Goal: Information Seeking & Learning: Find specific fact

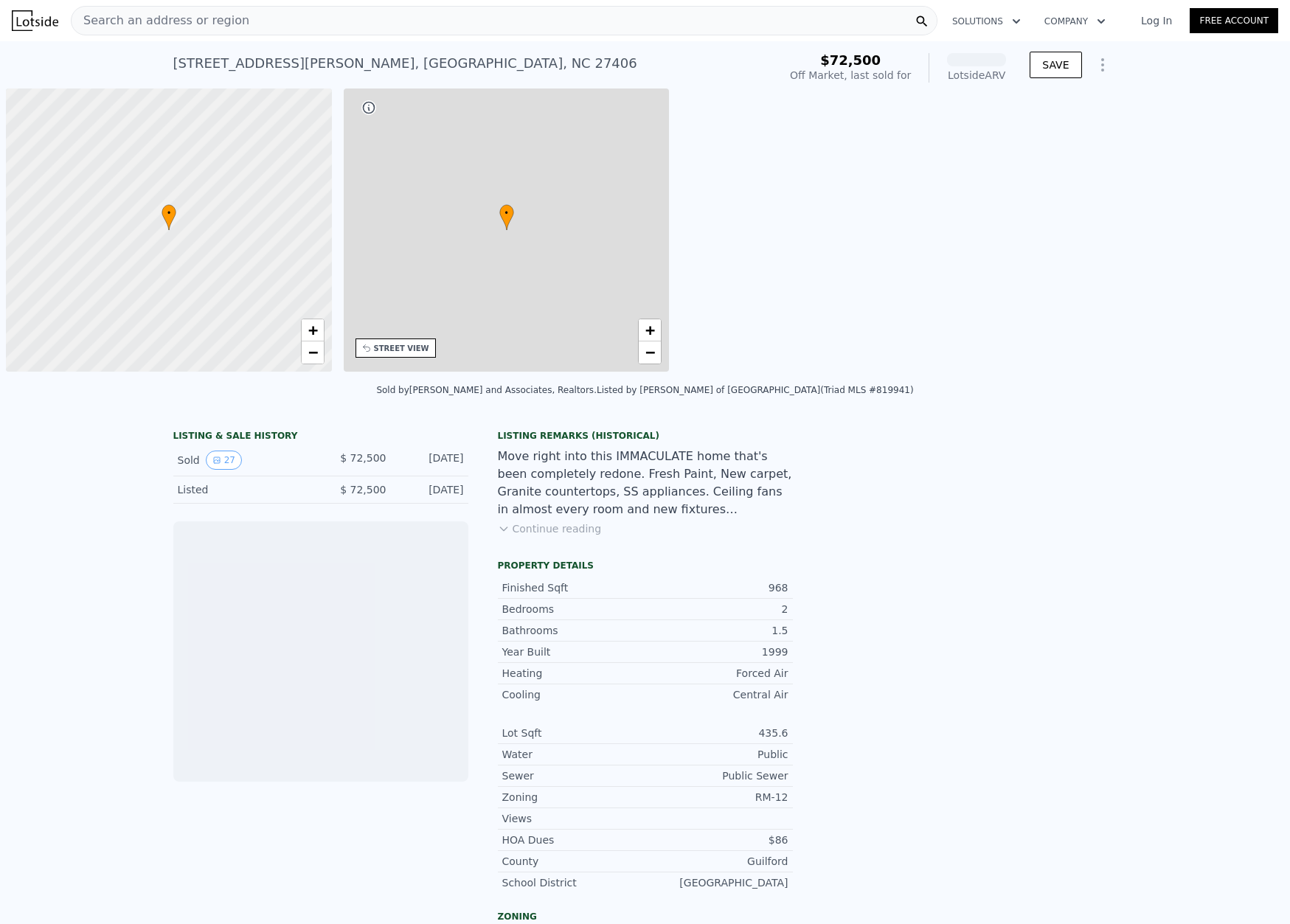
scroll to position [0, 6]
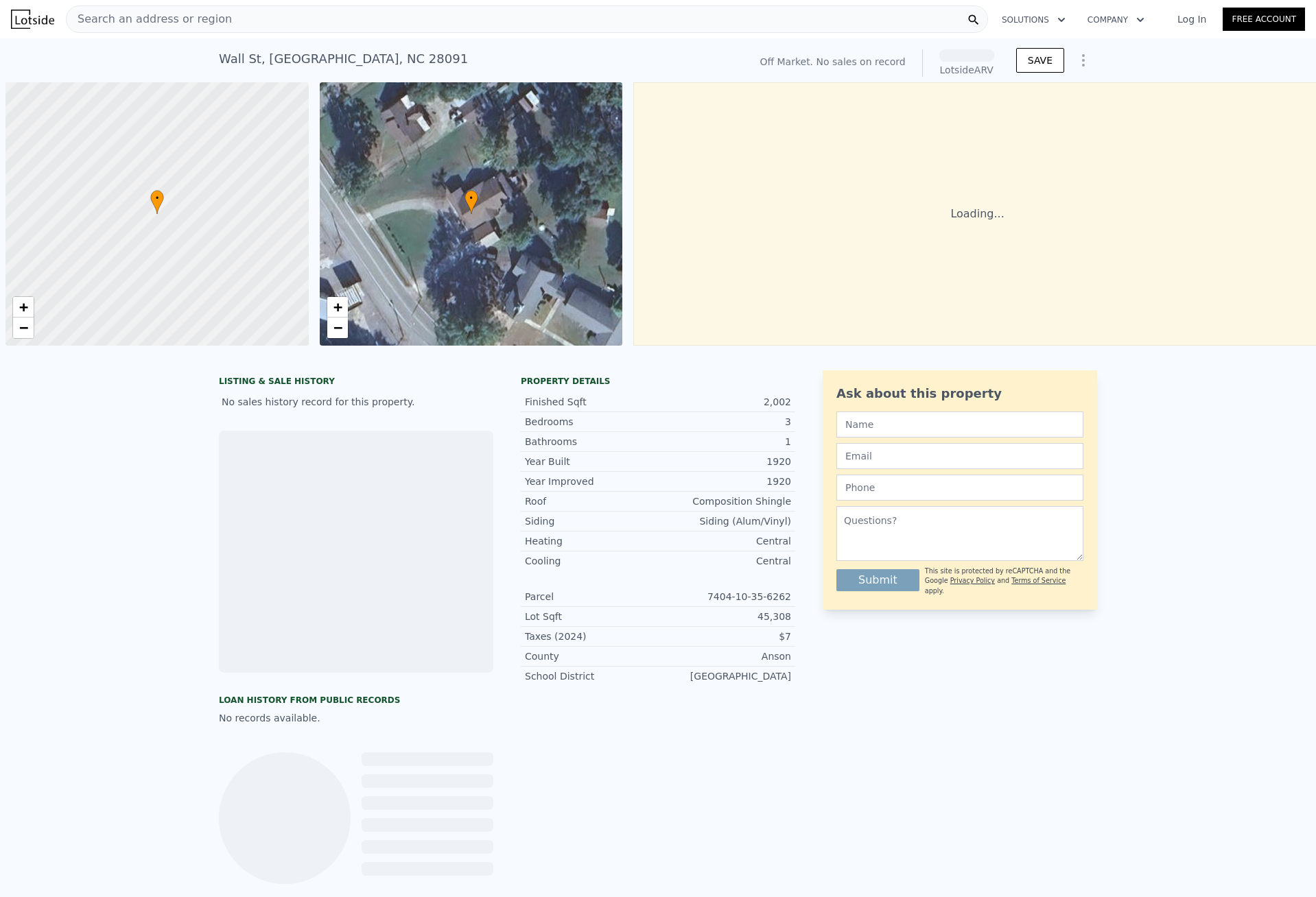
scroll to position [0, 5]
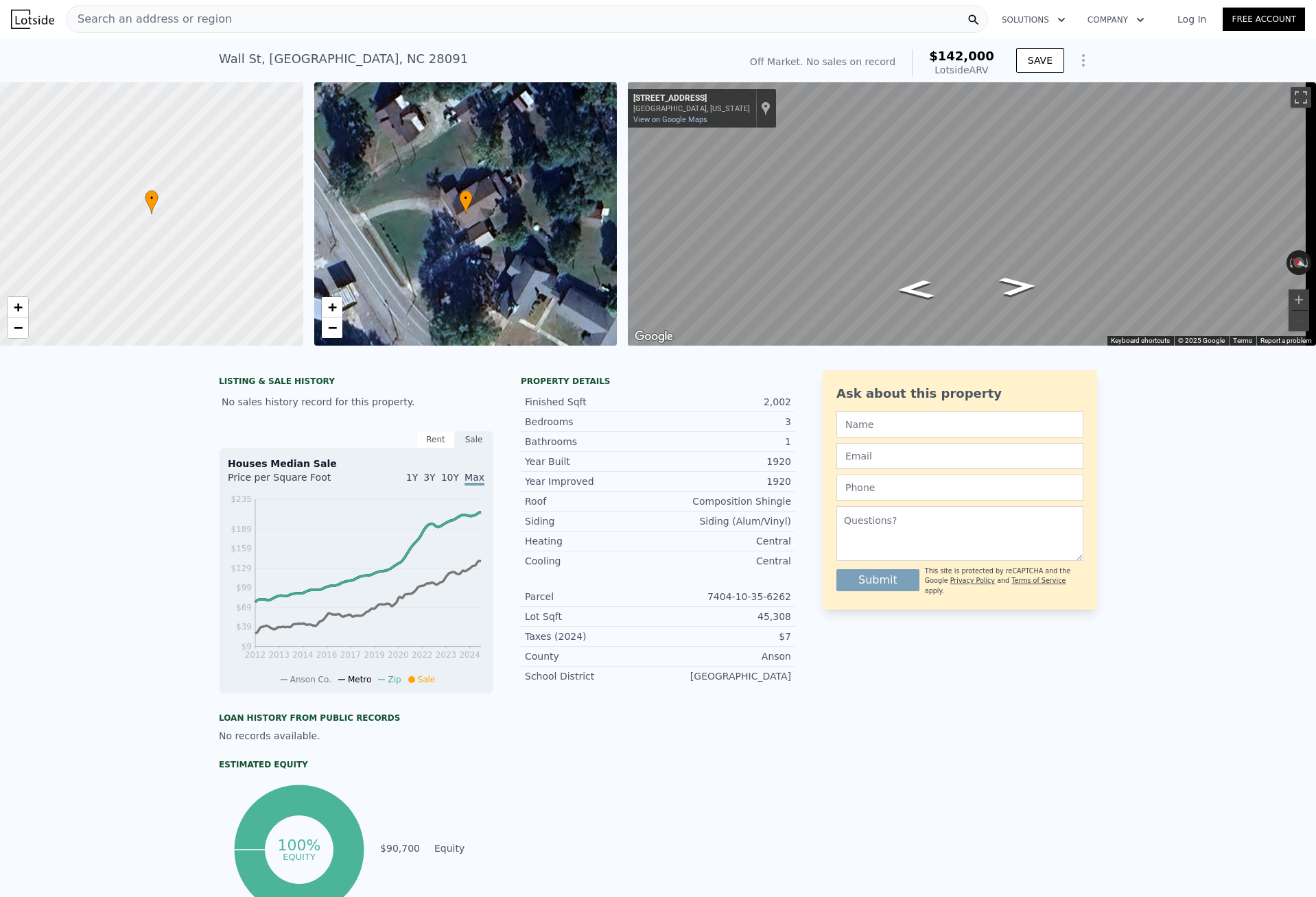
click at [248, 15] on div "Search an address or region" at bounding box center [527, 19] width 922 height 28
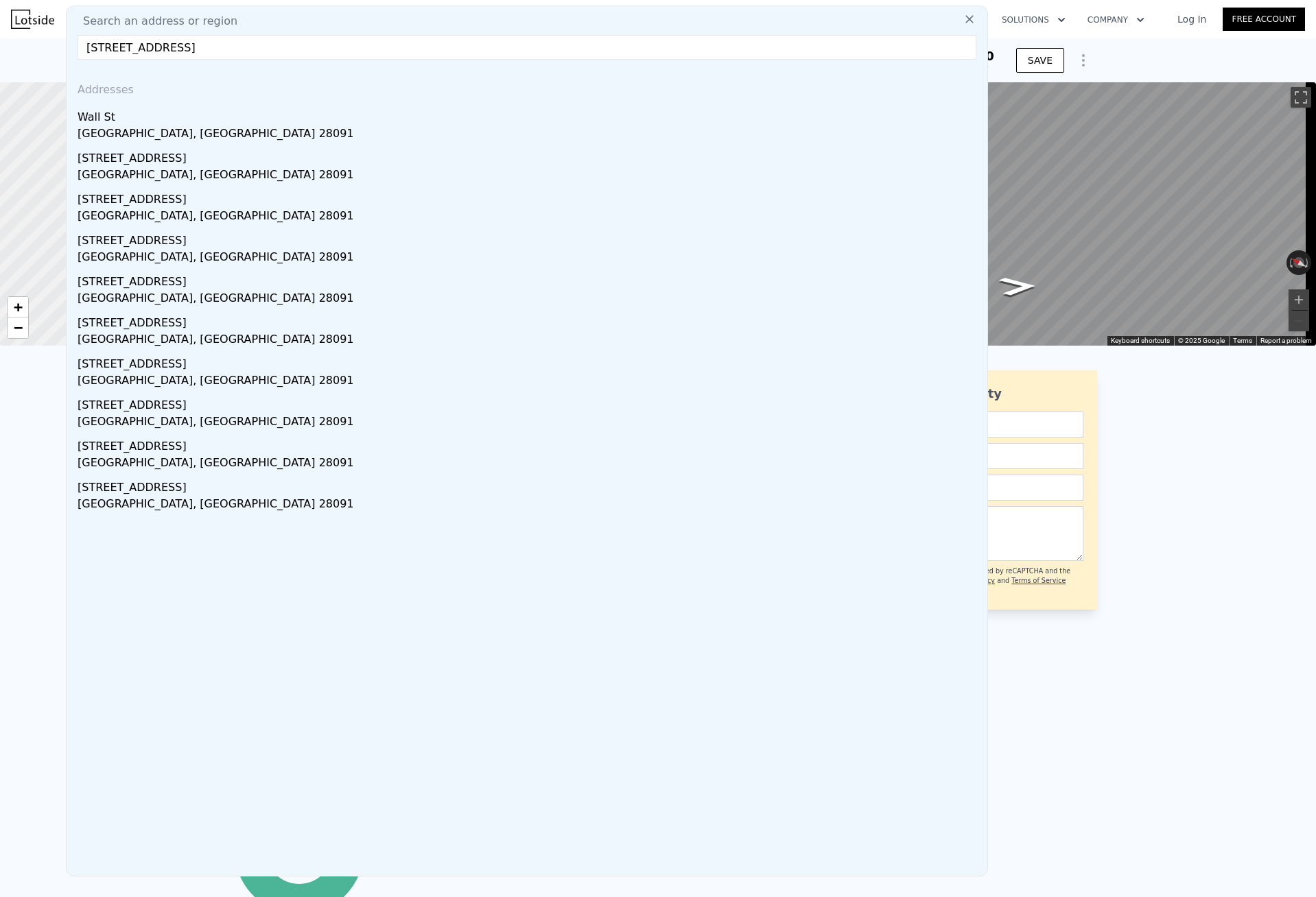
click at [0, 35] on html "Search an address or region Search an address or region [STREET_ADDRESS] Addres…" at bounding box center [658, 448] width 1316 height 897
paste input "[GEOGRAPHIC_DATA]"
type input "[STREET_ADDRESS]"
click at [29, 544] on div "LISTING & SALE HISTORY No sales history record for this property. Rent Sale Ren…" at bounding box center [658, 669] width 1316 height 620
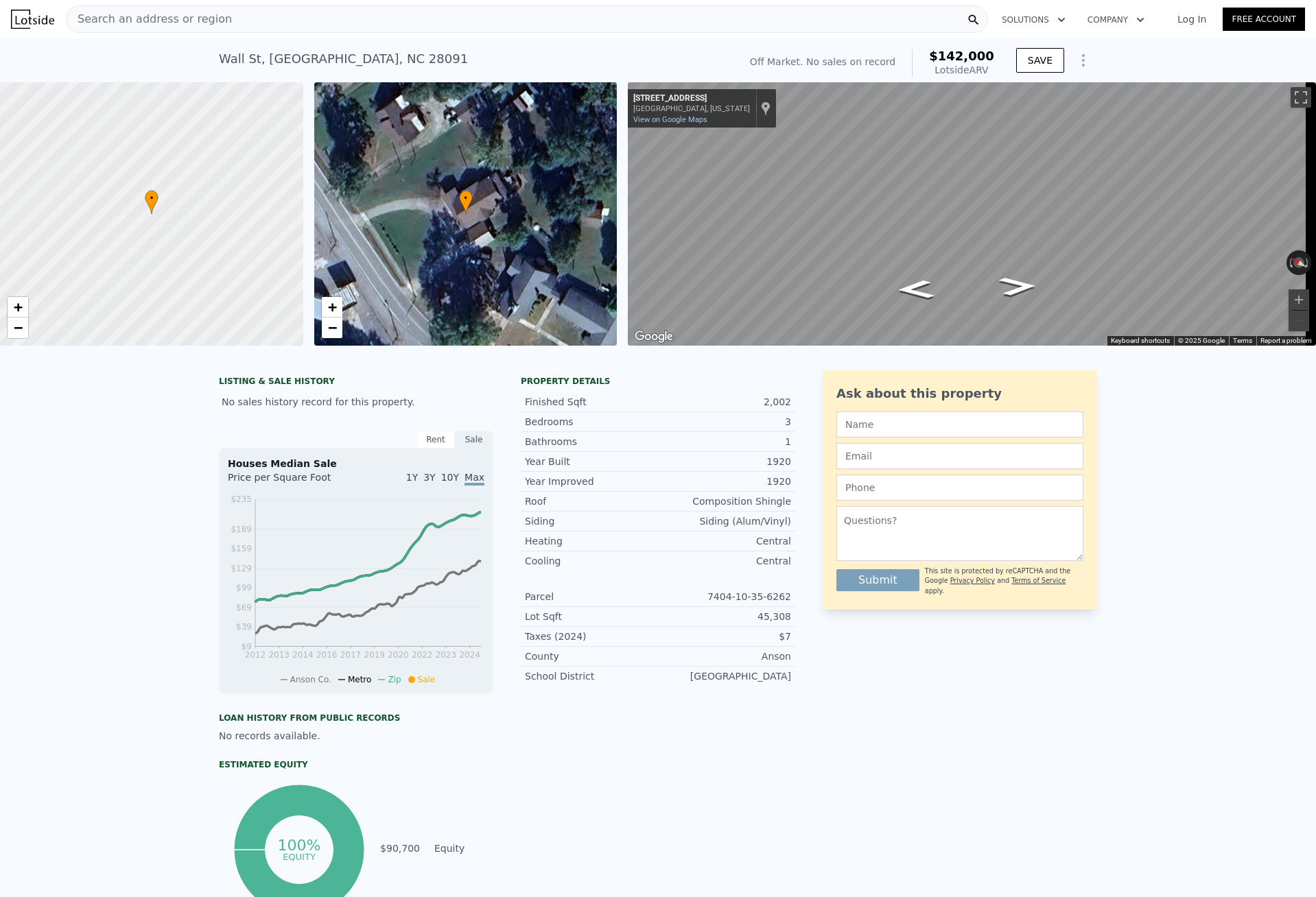
click at [168, 25] on span "Search an address or region" at bounding box center [149, 18] width 166 height 16
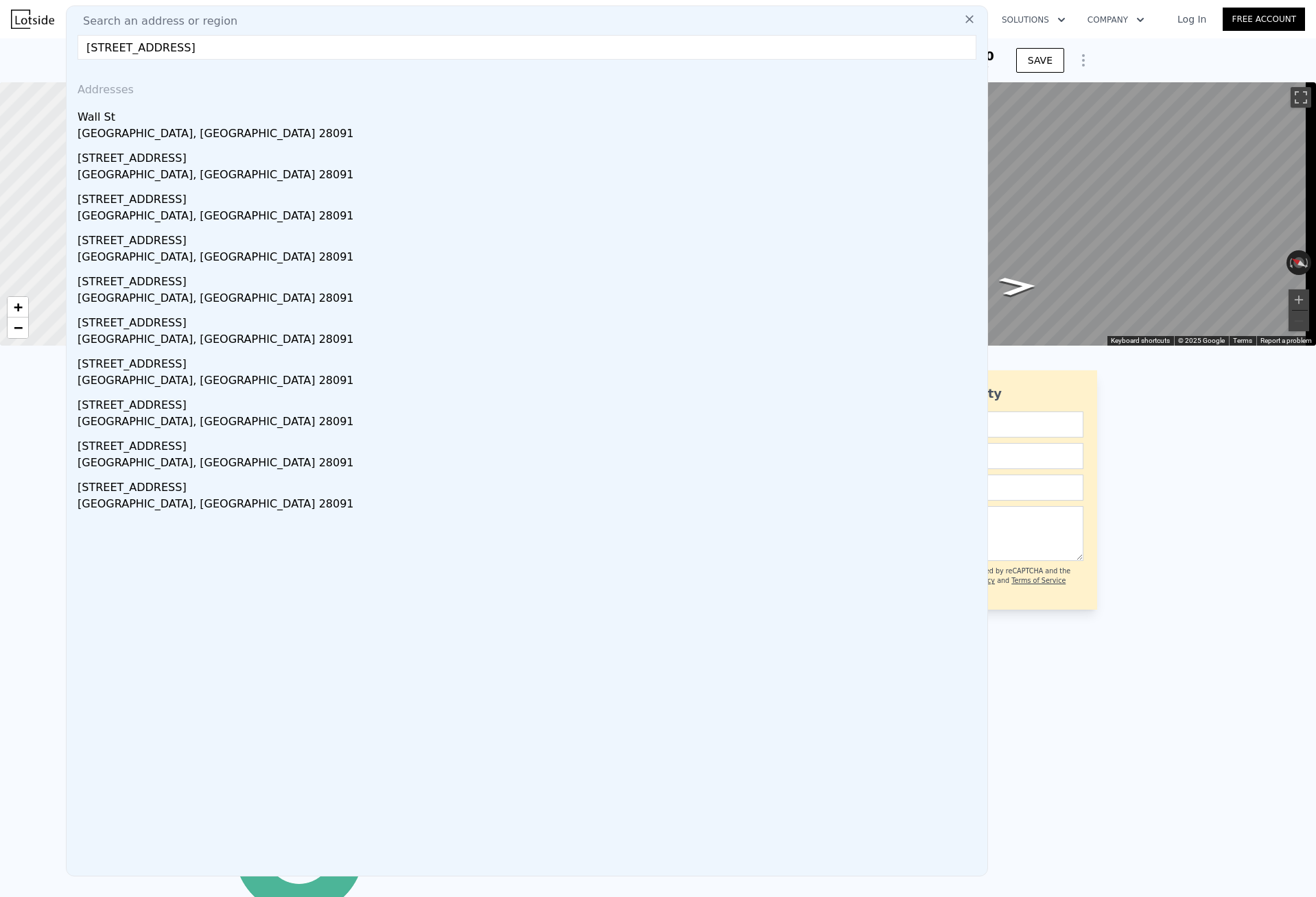
type input "[STREET_ADDRESS]"
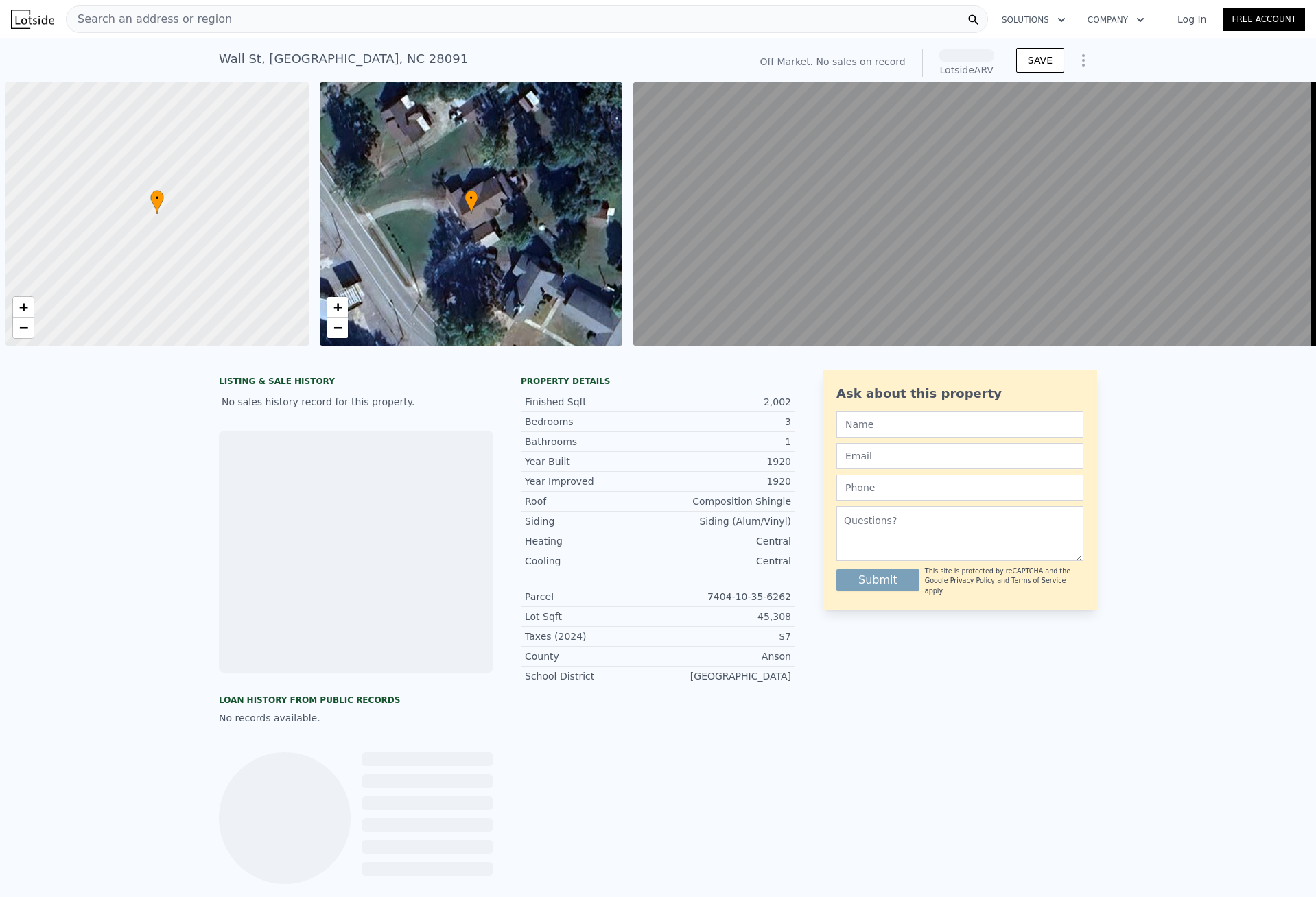
scroll to position [0, 5]
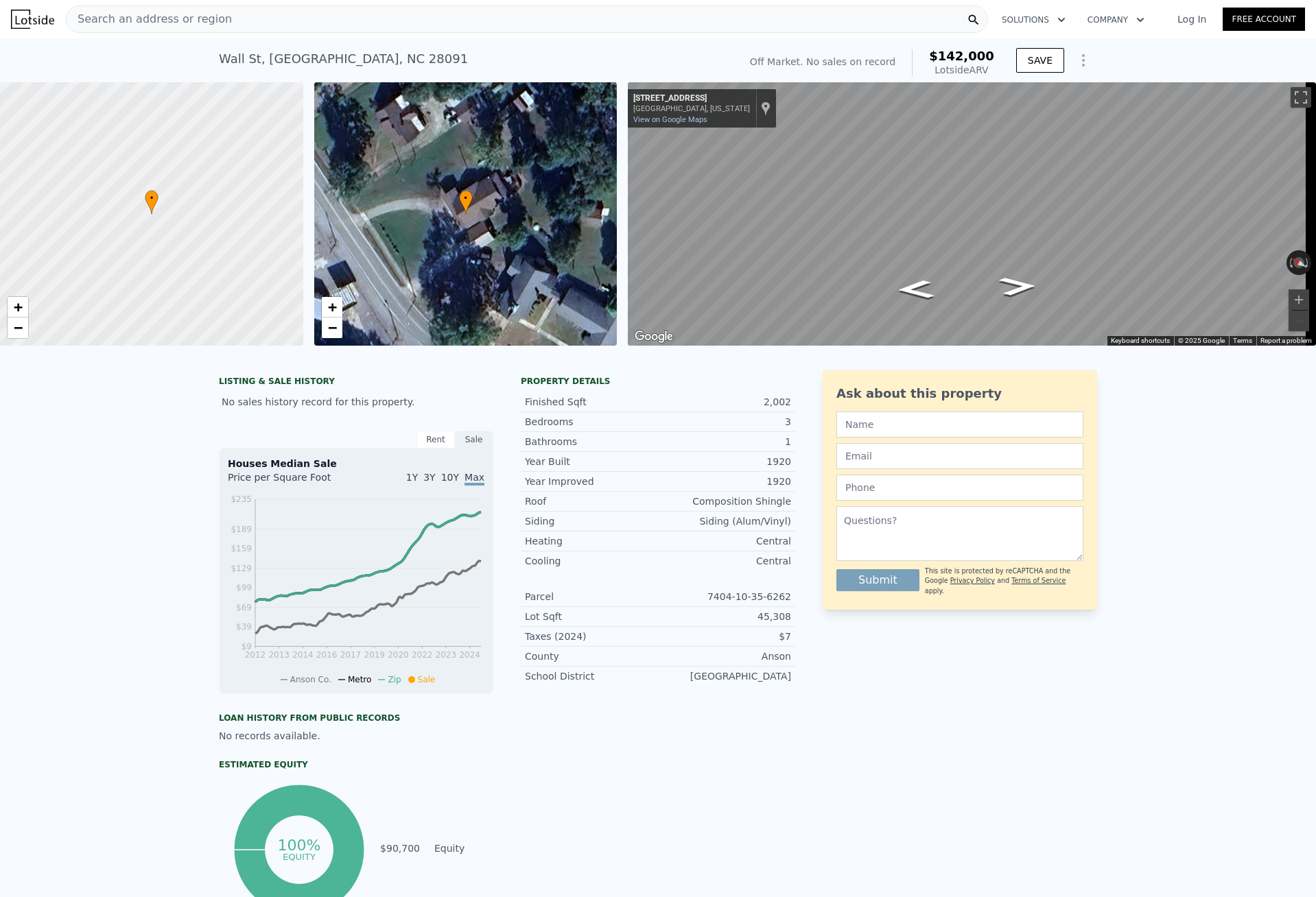
click at [188, 10] on div "Search an address or region" at bounding box center [149, 19] width 166 height 26
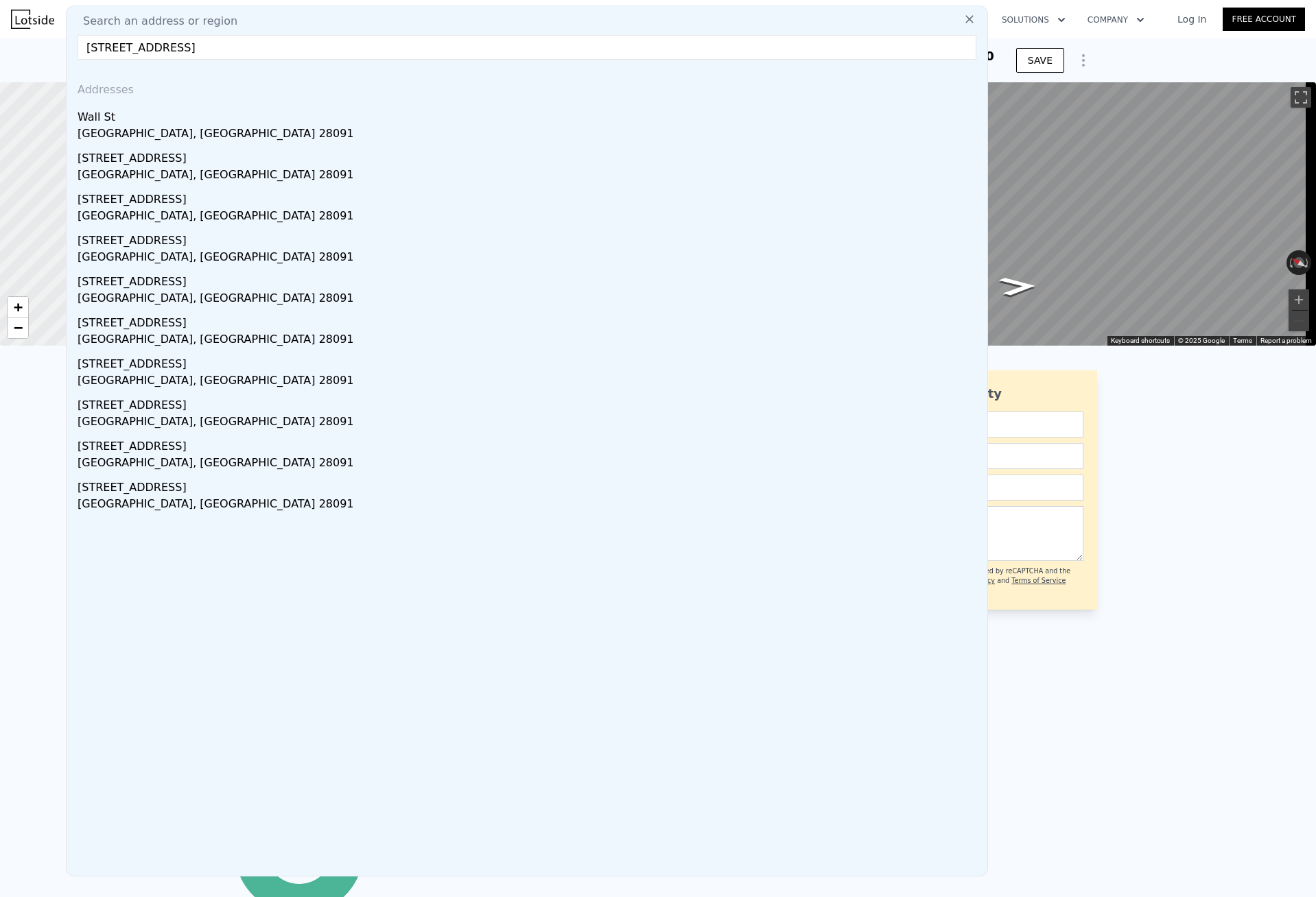
drag, startPoint x: 298, startPoint y: 53, endPoint x: 157, endPoint y: 46, distance: 141.2
click at [157, 46] on input "841 W Wall St Lilesville, NC 28091" at bounding box center [527, 47] width 899 height 25
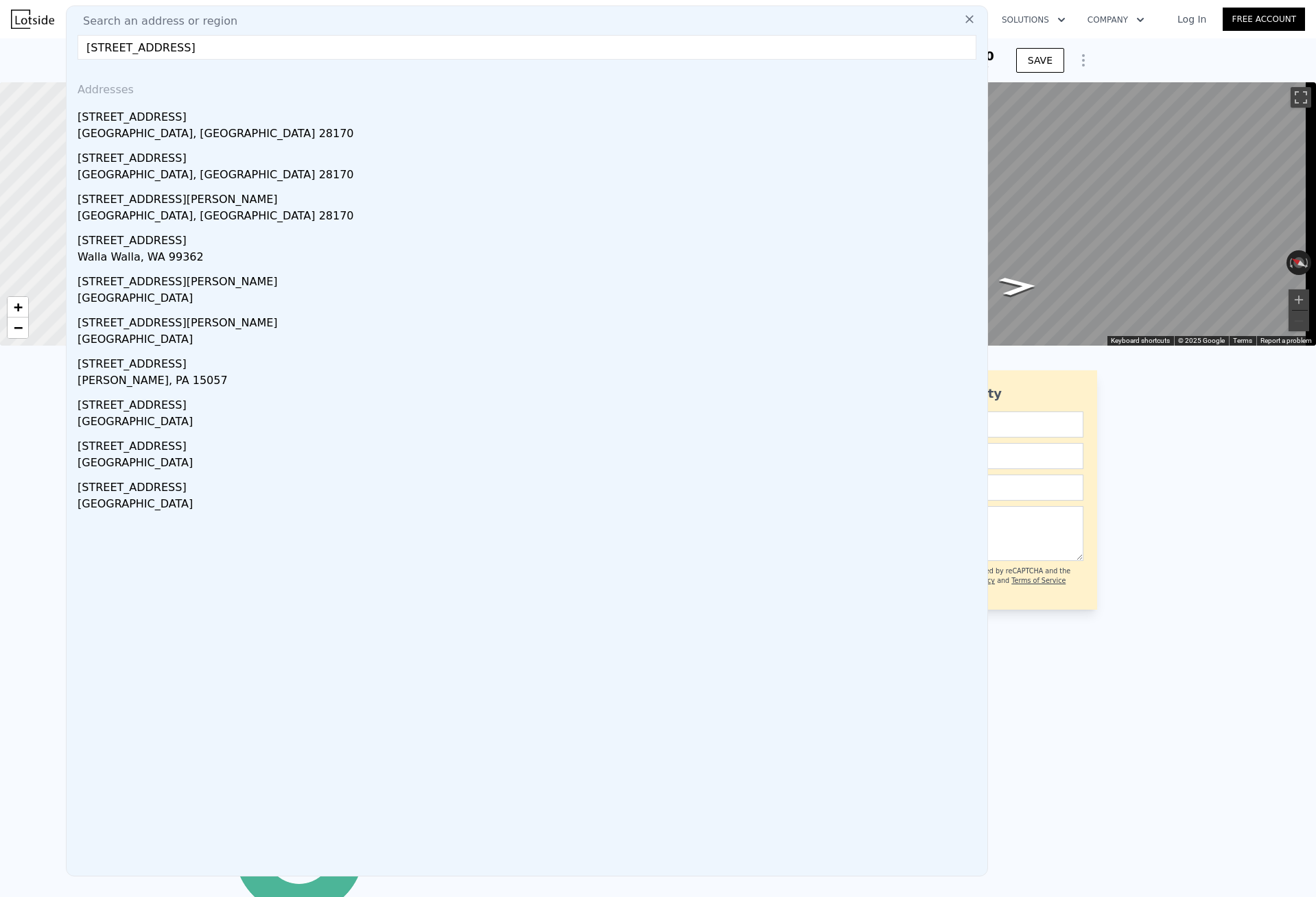
click at [115, 48] on input "841 W Wall St wadesboro" at bounding box center [527, 47] width 899 height 25
type input "841 Wall St wadesboro"
click at [166, 586] on div "Addresses 2449 W Wall St Wadesboro, NC 28170 1699 W Wall St Wadesboro, NC 28170…" at bounding box center [527, 473] width 921 height 805
click at [248, 55] on input "841 Wall St wadesboro" at bounding box center [527, 47] width 899 height 25
drag, startPoint x: 251, startPoint y: 51, endPoint x: -55, endPoint y: 45, distance: 306.1
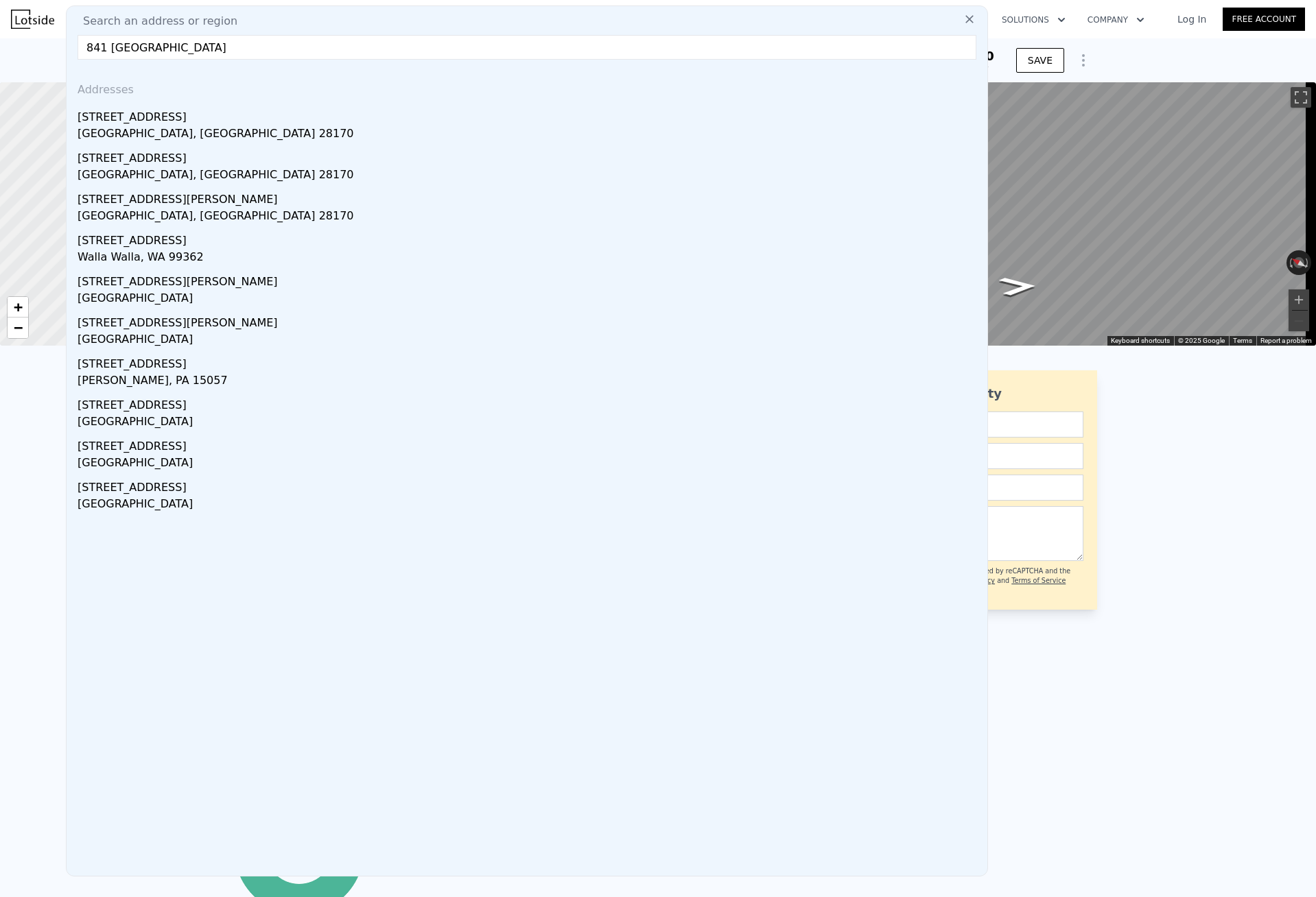
click at [0, 45] on html "Search an address or region Search an address or region 841 Wall St wadesboro A…" at bounding box center [658, 448] width 1316 height 897
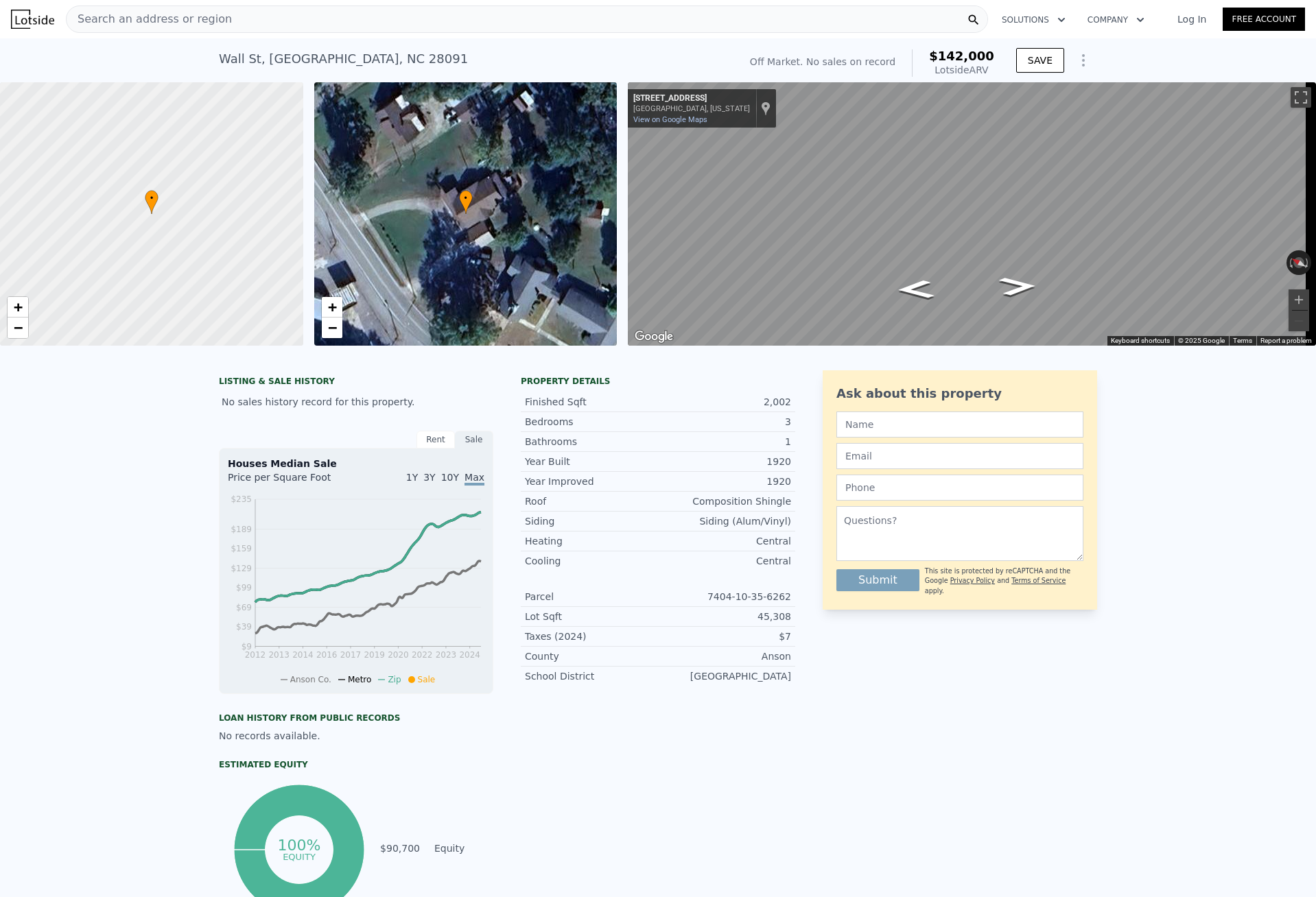
click at [1191, 553] on div "LISTING & SALE HISTORY No sales history record for this property. Rent Sale Ren…" at bounding box center [658, 669] width 1316 height 620
